Goal: Download file/media

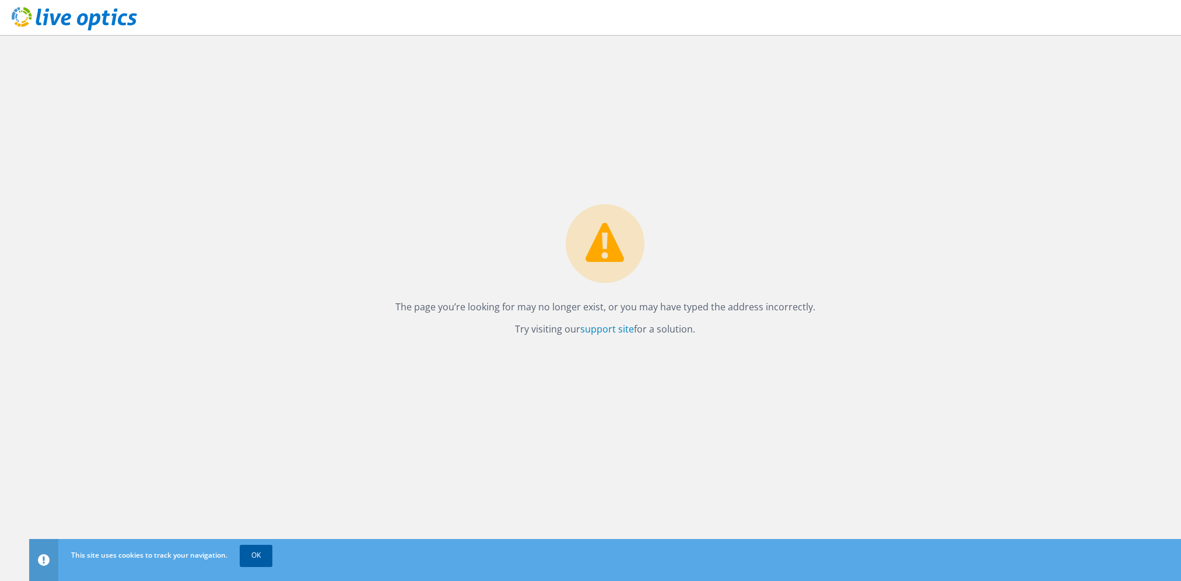
drag, startPoint x: 244, startPoint y: 551, endPoint x: 251, endPoint y: 551, distance: 7.6
click at [251, 551] on link "OK" at bounding box center [256, 555] width 33 height 21
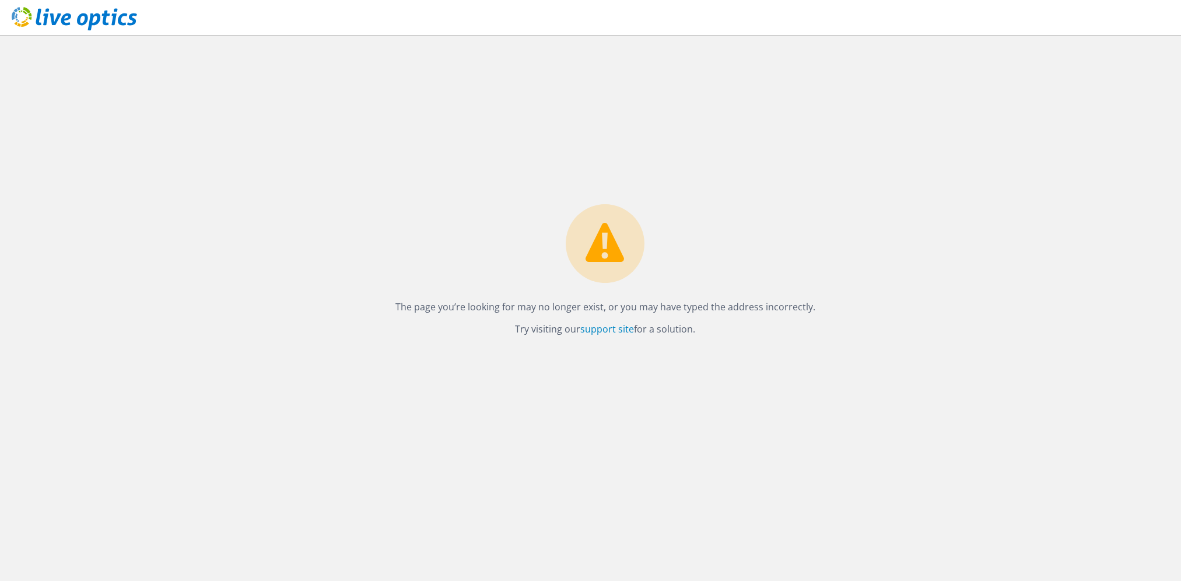
click at [75, 23] on icon at bounding box center [74, 19] width 125 height 24
